Goal: Find specific page/section: Find specific page/section

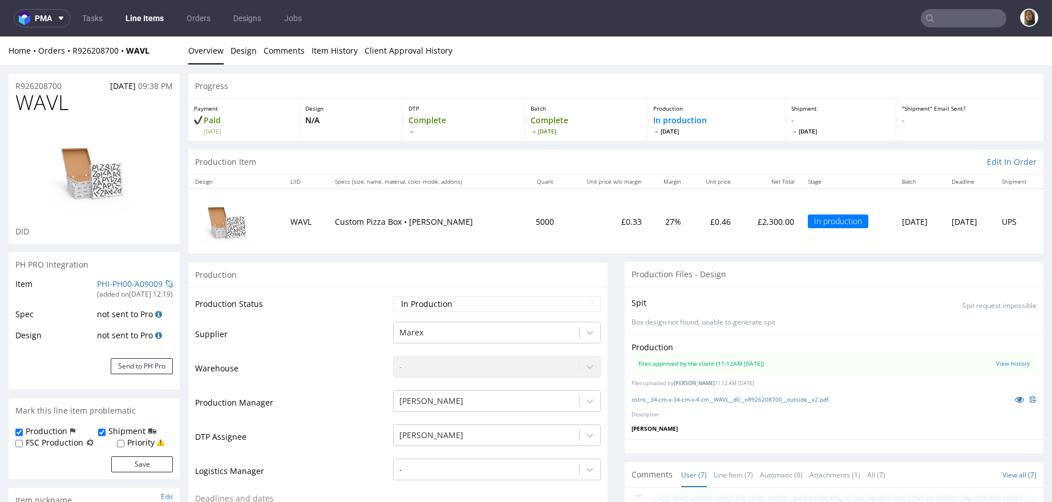
click at [107, 58] on div "Home Orders R926208700 WAVL Overview Design Comments Item History Client Approv…" at bounding box center [526, 51] width 1052 height 29
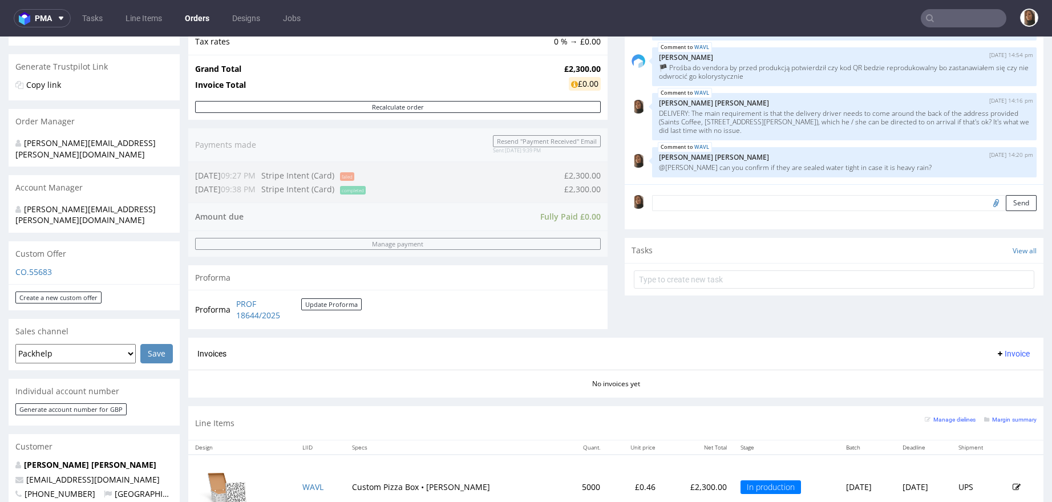
scroll to position [335, 0]
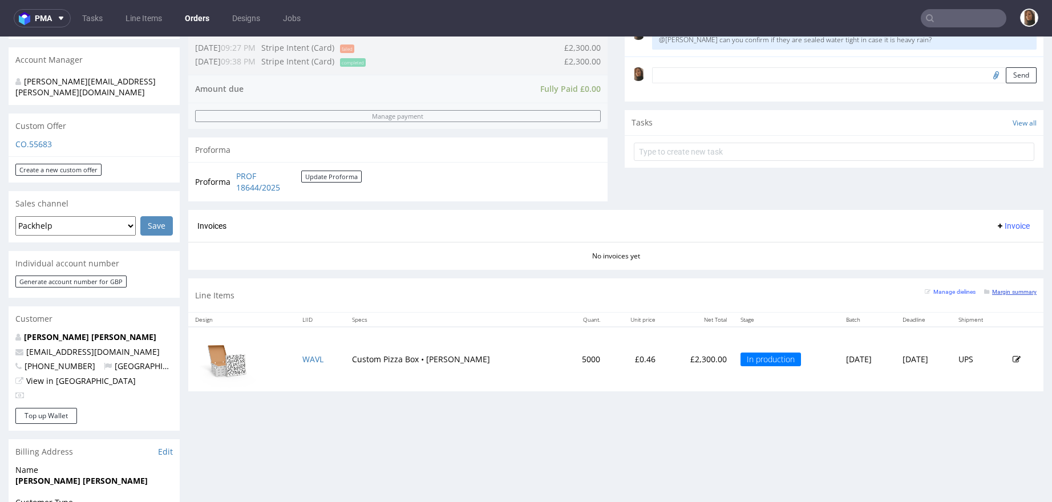
click at [984, 289] on small "Margin summary" at bounding box center [1010, 292] width 52 height 6
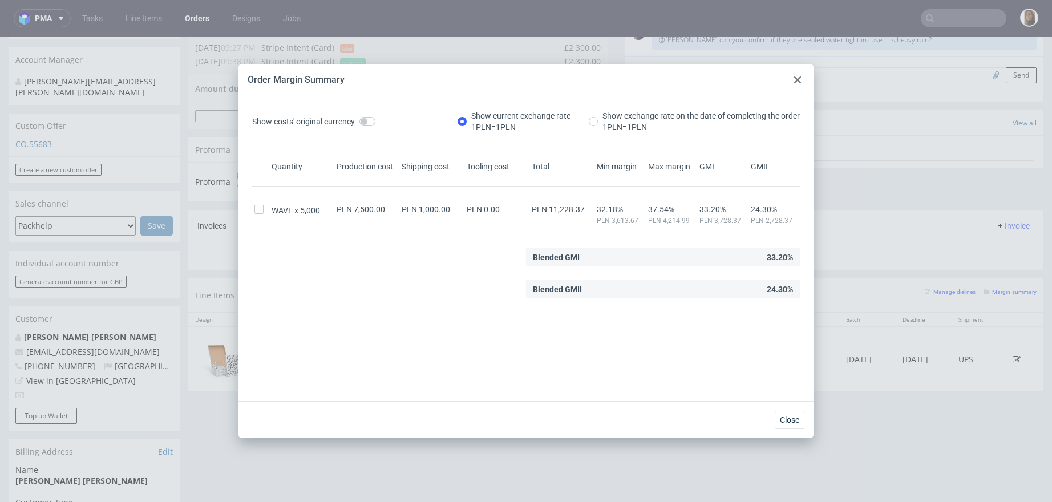
drag, startPoint x: 797, startPoint y: 78, endPoint x: 806, endPoint y: 34, distance: 44.9
click at [797, 78] on icon at bounding box center [797, 79] width 7 height 7
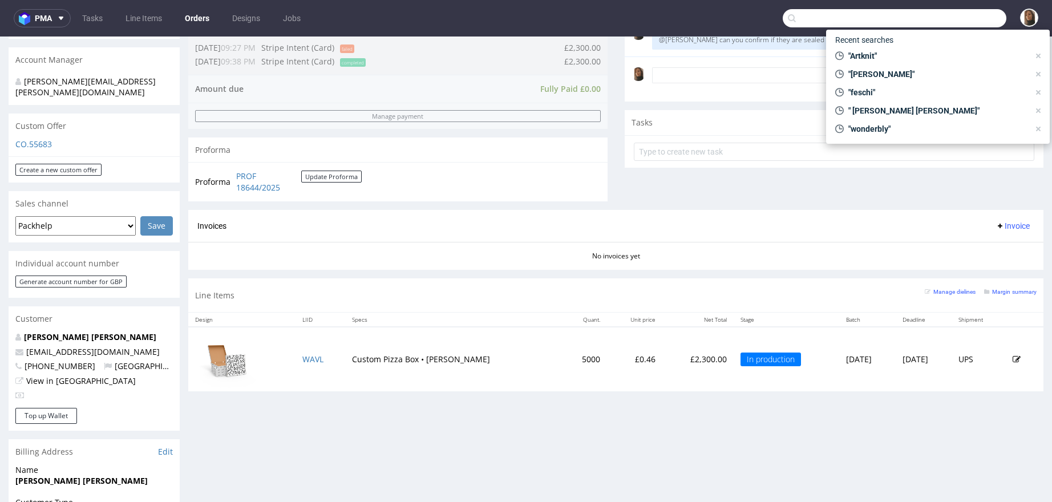
click at [956, 13] on input "text" at bounding box center [895, 18] width 224 height 18
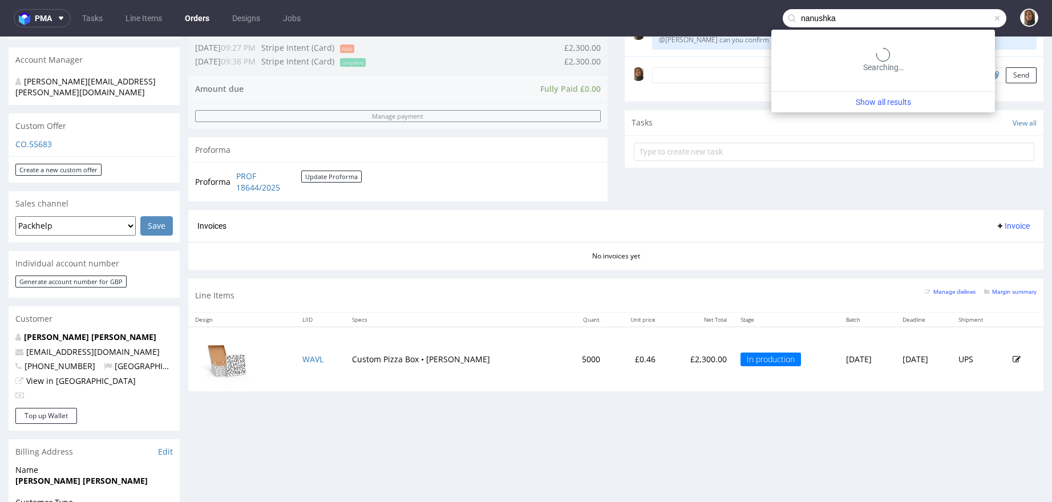
type input "nanushka"
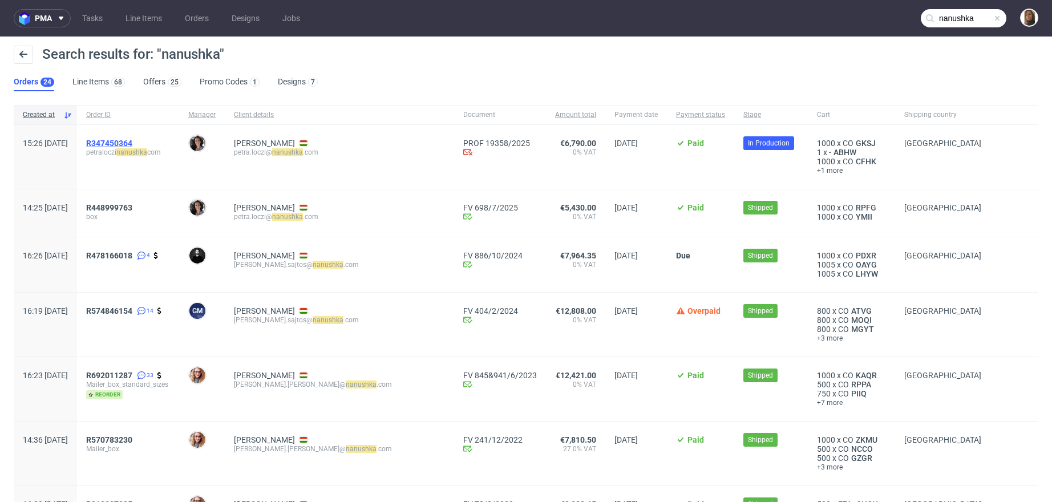
click at [132, 142] on span "R347450364" at bounding box center [109, 143] width 46 height 9
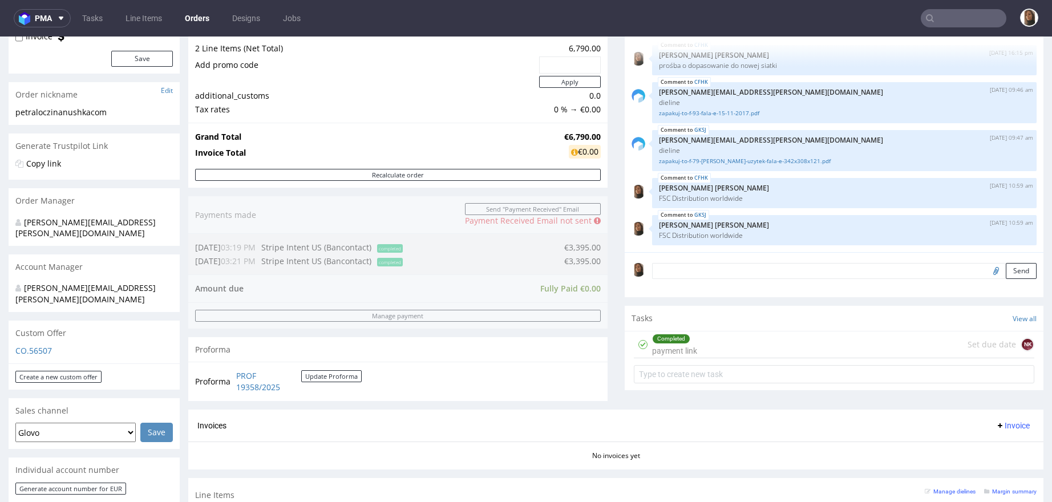
scroll to position [422, 0]
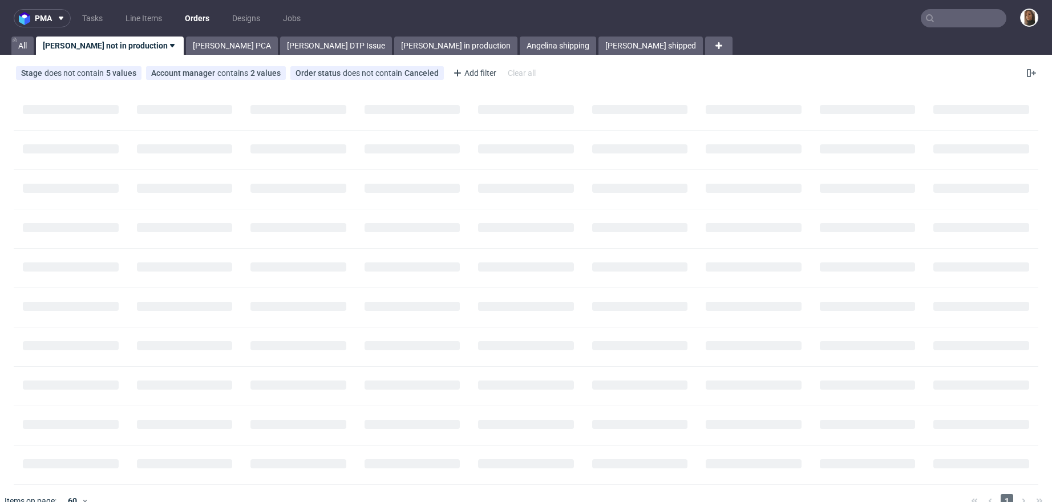
click at [938, 20] on input "text" at bounding box center [964, 18] width 86 height 18
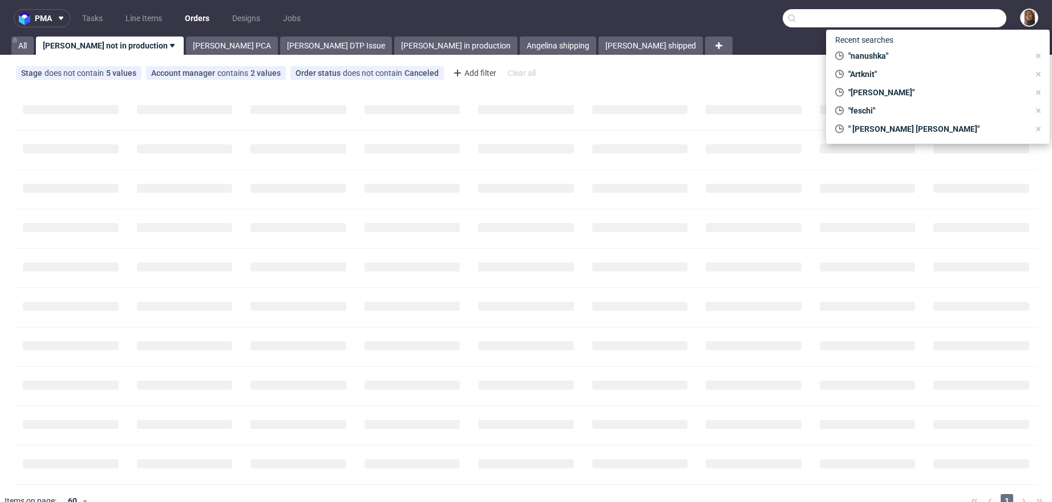
paste input "R507245291"
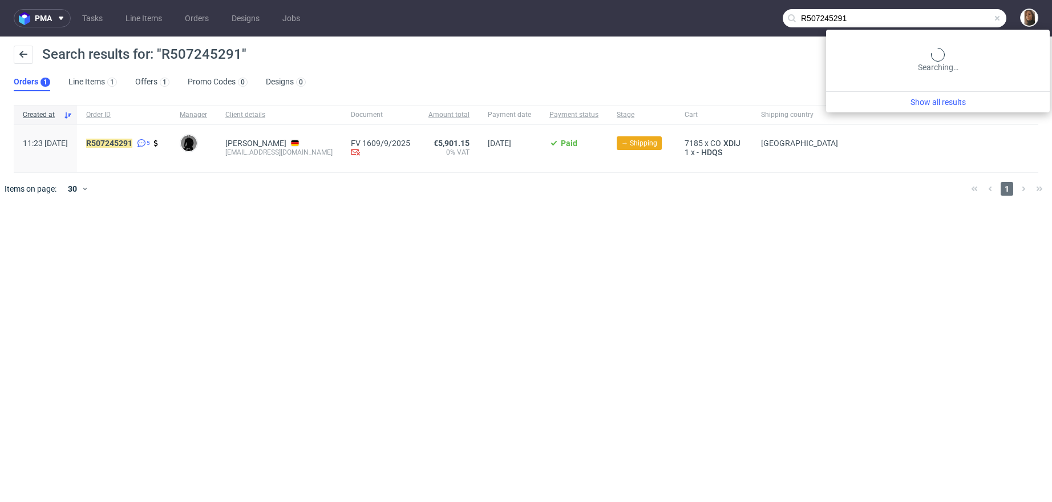
click at [981, 15] on input "R507245291" at bounding box center [895, 18] width 224 height 18
paste input "441920495"
type input "R441920495"
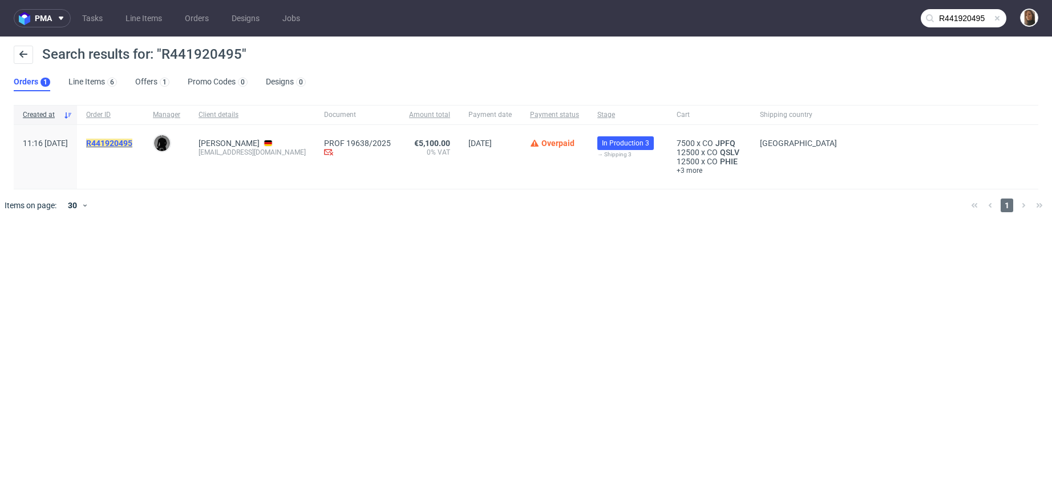
click at [132, 140] on mark "R441920495" at bounding box center [109, 143] width 46 height 9
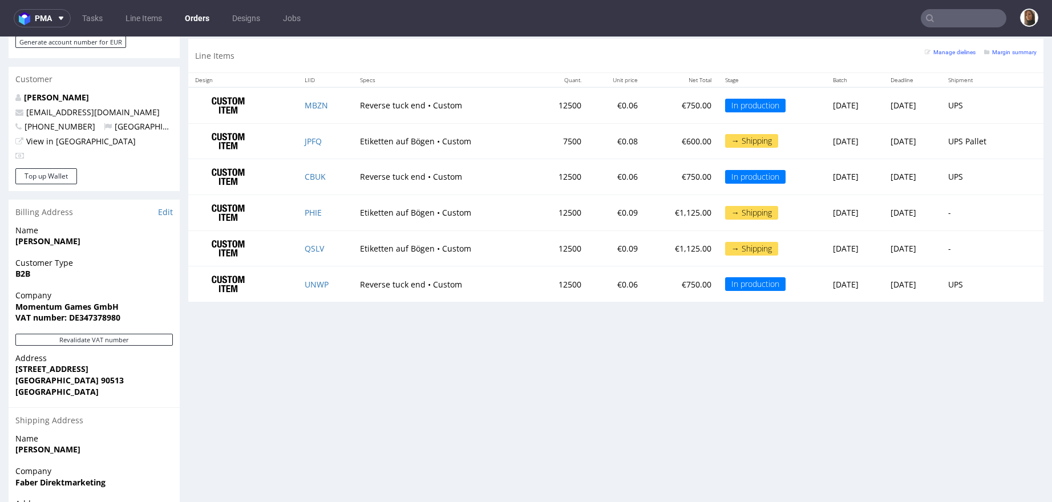
scroll to position [573, 0]
